Goal: Information Seeking & Learning: Learn about a topic

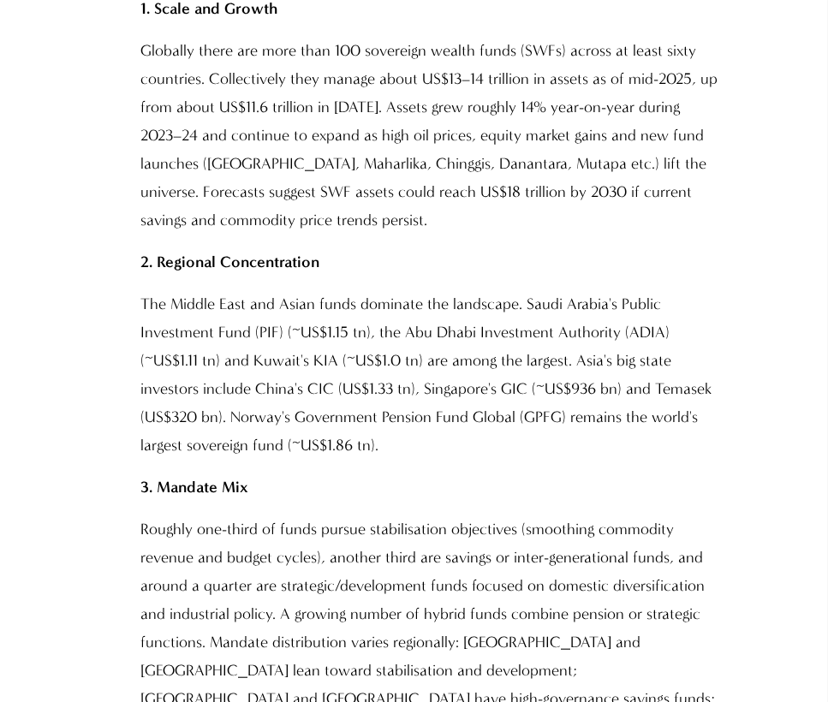
scroll to position [1268, 0]
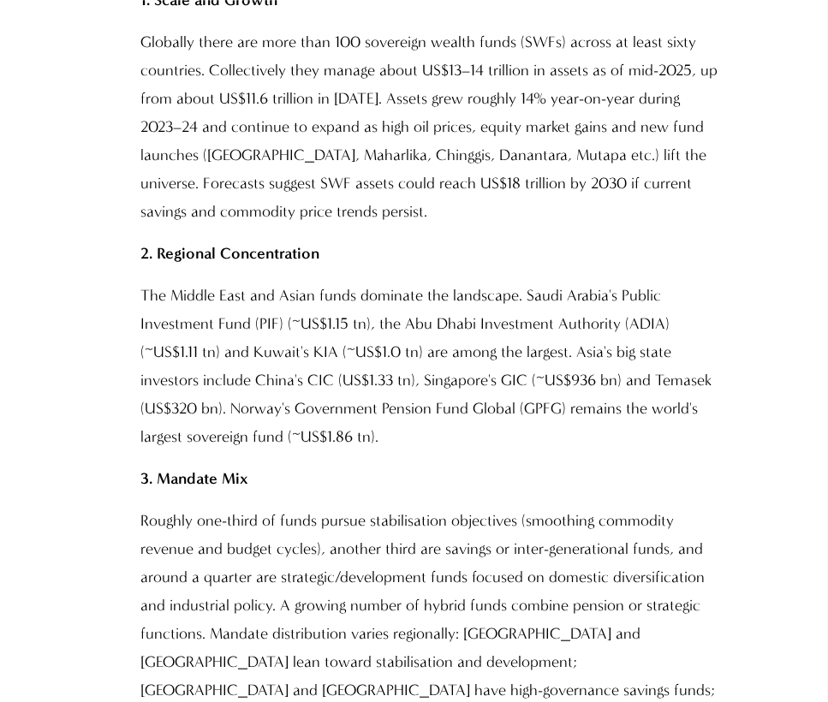
click at [435, 408] on p "The Middle East and Asian funds dominate the landscape. Saudi Arabia's Public I…" at bounding box center [430, 366] width 580 height 169
drag, startPoint x: 435, startPoint y: 408, endPoint x: 332, endPoint y: 349, distance: 118.5
click at [332, 349] on p "The Middle East and Asian funds dominate the landscape. Saudi Arabia's Public I…" at bounding box center [430, 366] width 580 height 169
click at [267, 432] on p "The Middle East and Asian funds dominate the landscape. Saudi Arabia's Public I…" at bounding box center [430, 366] width 580 height 169
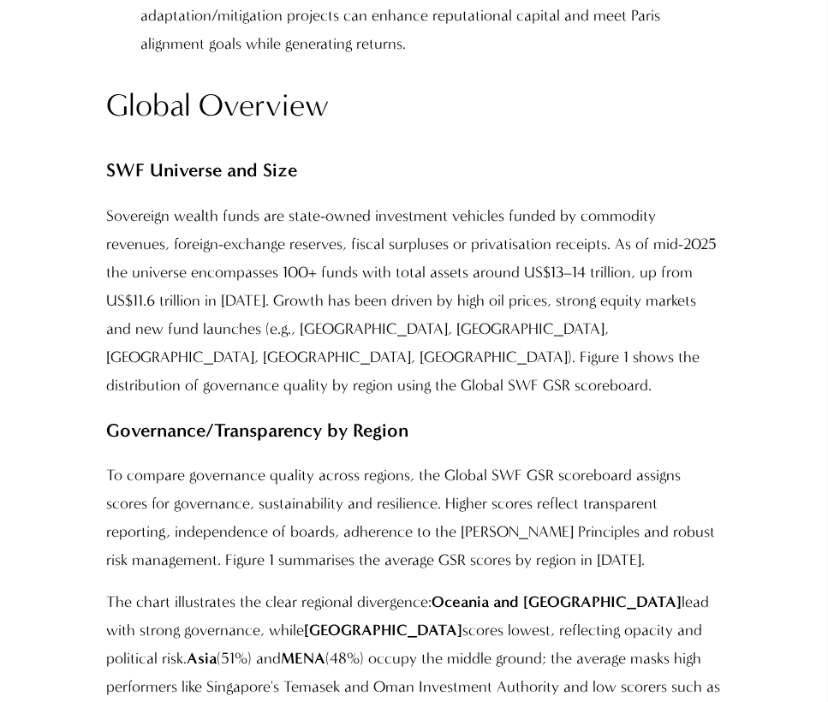
scroll to position [4590, 0]
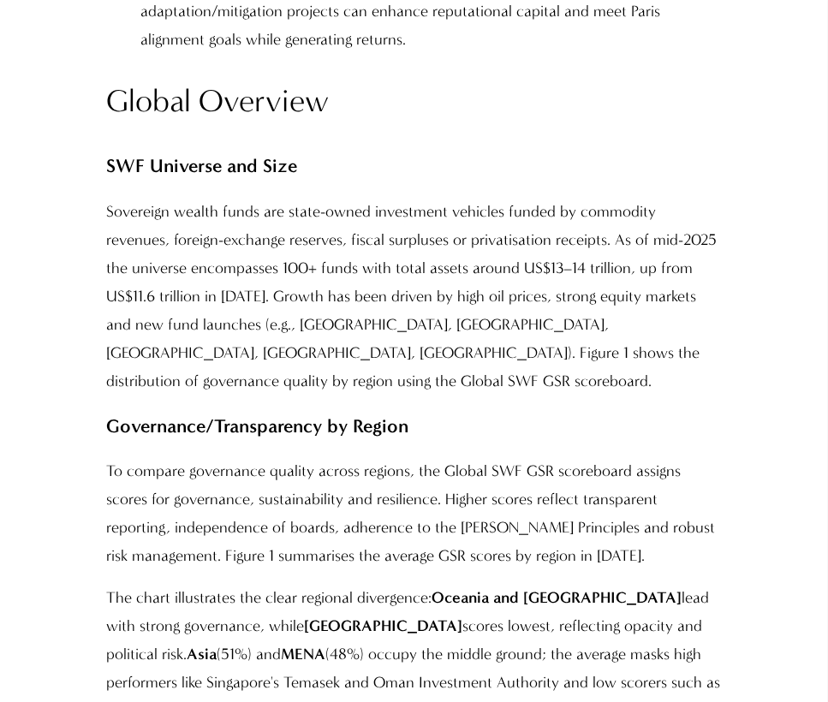
click at [329, 584] on p "The chart illustrates the clear regional divergence: Oceania and Europe lead wi…" at bounding box center [413, 654] width 614 height 141
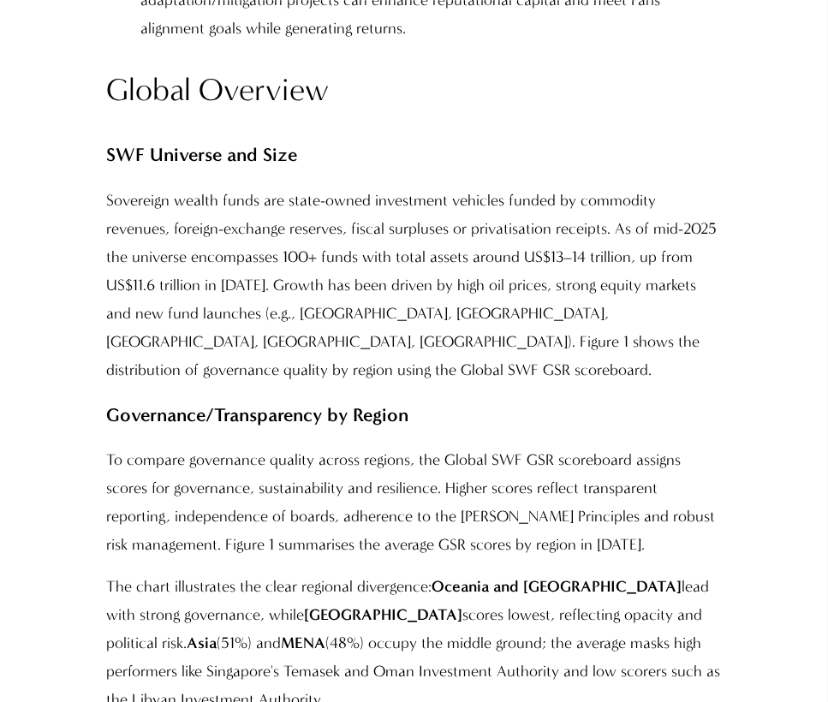
click at [274, 398] on p "Governance/Transparency by Region" at bounding box center [413, 415] width 614 height 34
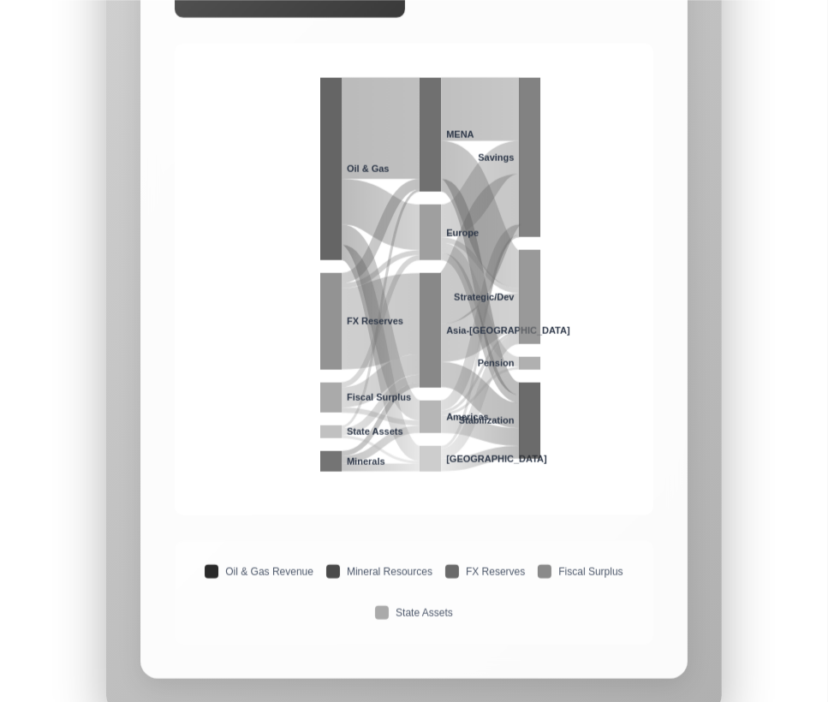
scroll to position [6187, 0]
click at [326, 452] on rect at bounding box center [330, 462] width 21 height 21
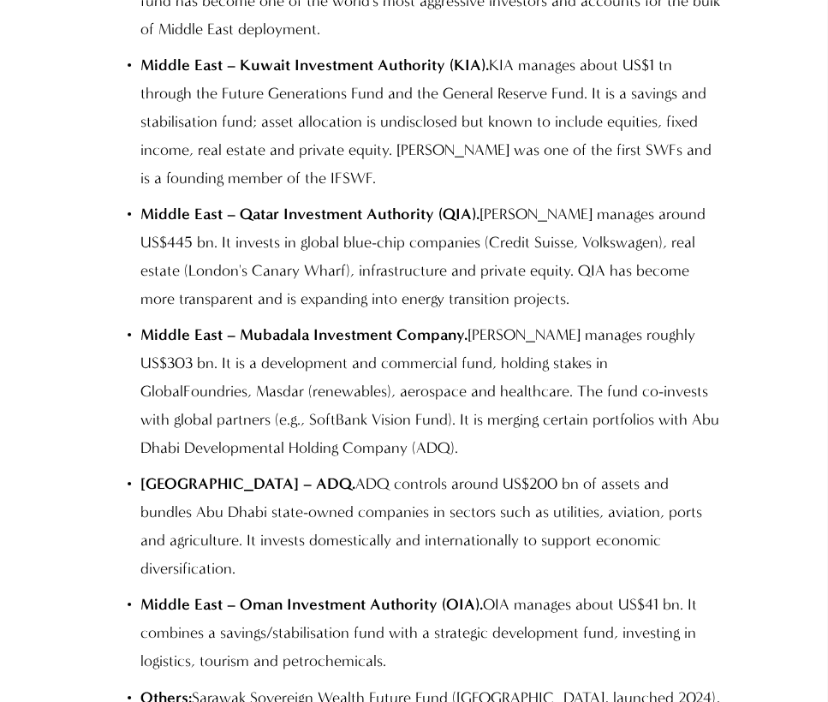
scroll to position [17176, 0]
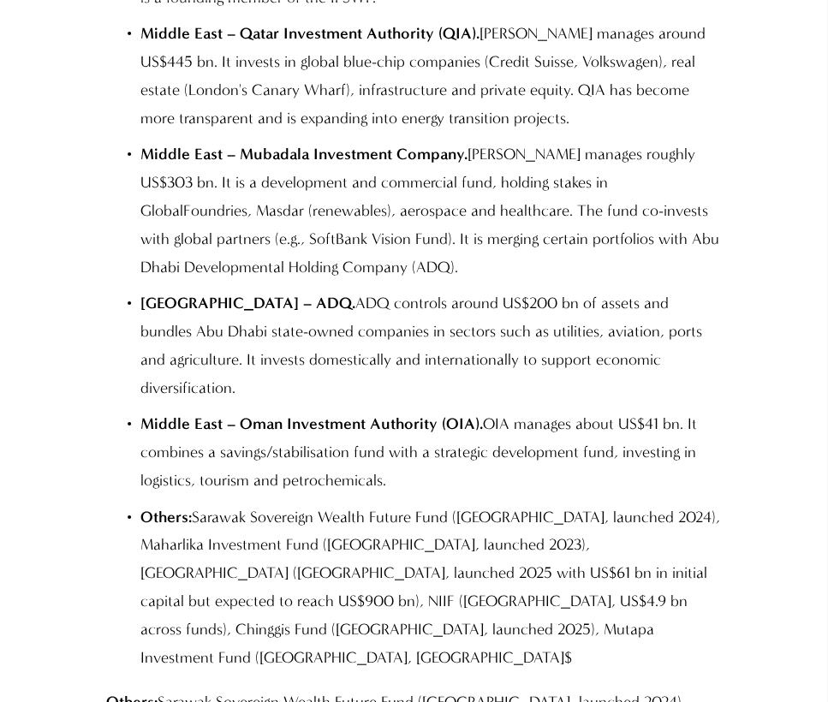
scroll to position [17356, 0]
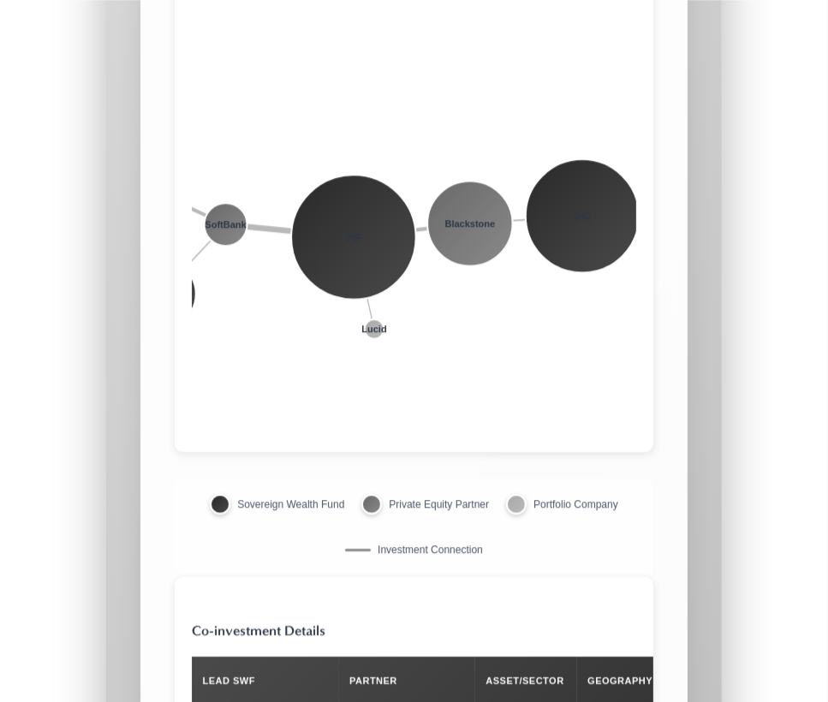
scroll to position [37019, 0]
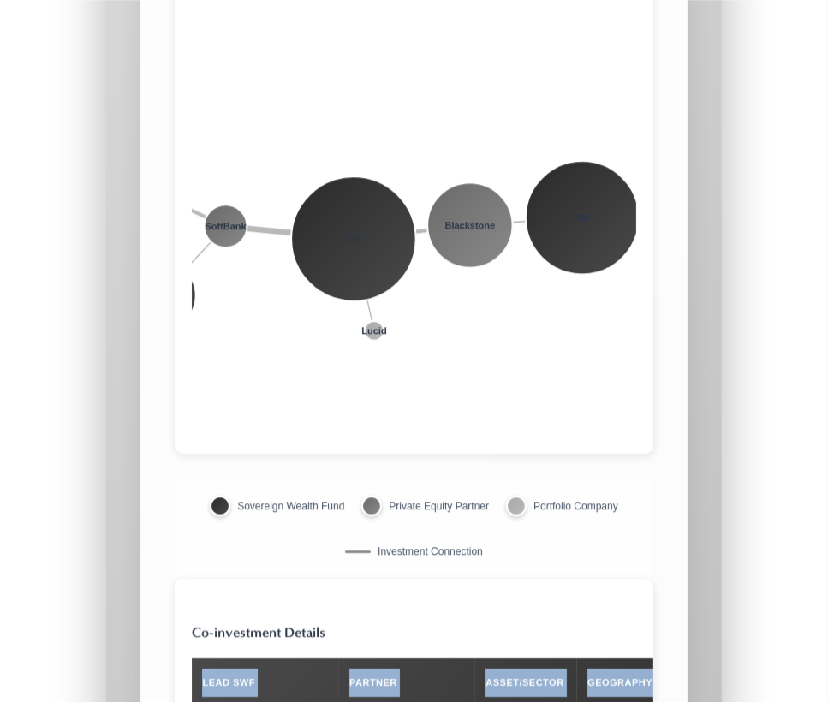
drag, startPoint x: 310, startPoint y: 474, endPoint x: 74, endPoint y: 264, distance: 315.8
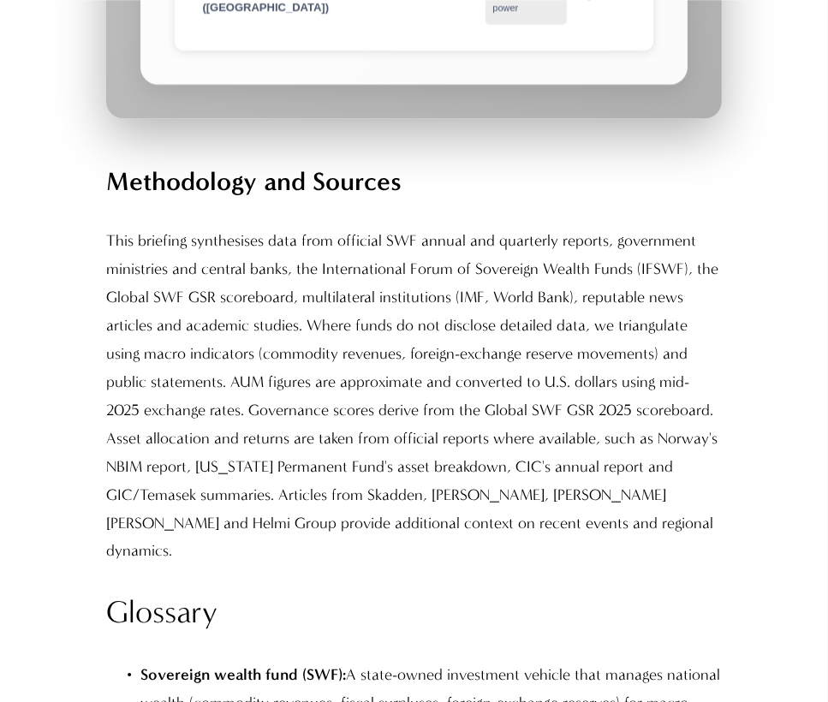
scroll to position [38771, 0]
